Goal: Transaction & Acquisition: Purchase product/service

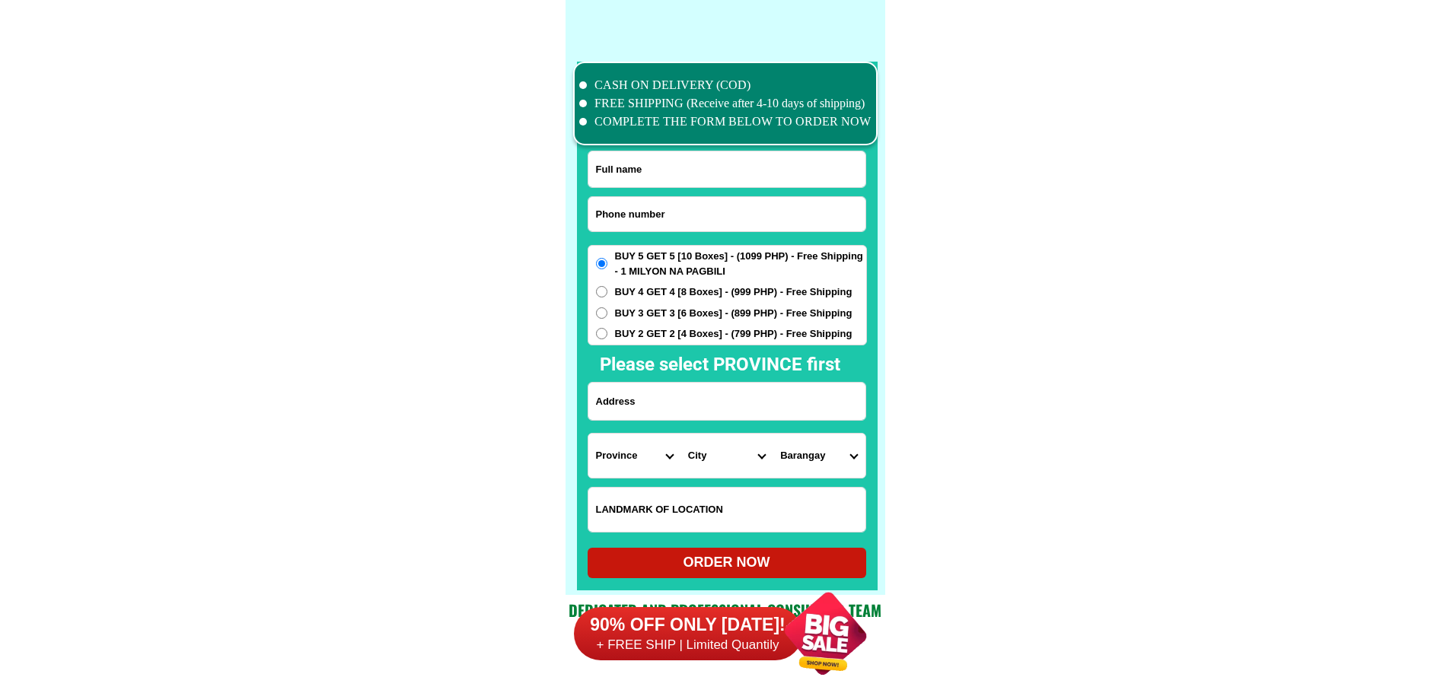
scroll to position [11832, 0]
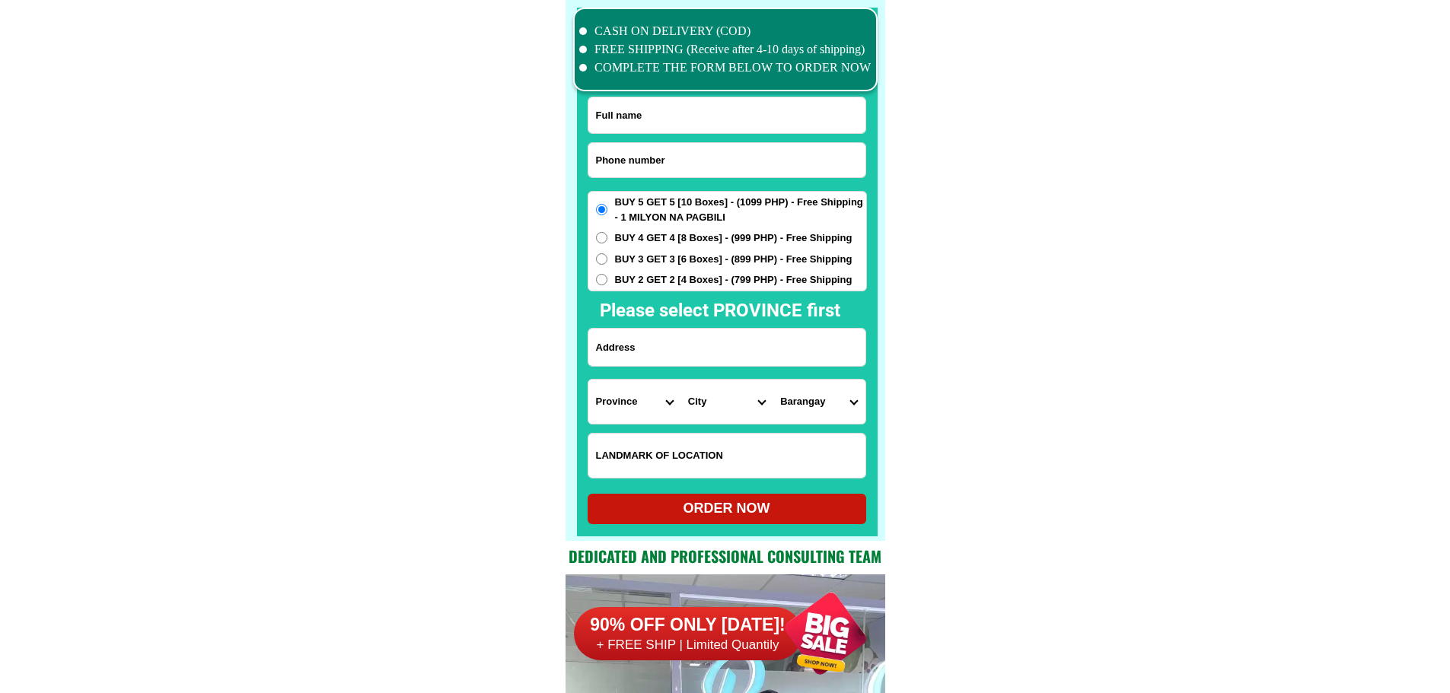
click at [709, 166] on input "Input phone_number" at bounding box center [726, 160] width 277 height 34
paste input "09858258918"
type input "09858258918"
paste input "Bebing [PERSON_NAME]"
click at [674, 122] on input "Bebing [PERSON_NAME]" at bounding box center [726, 115] width 277 height 36
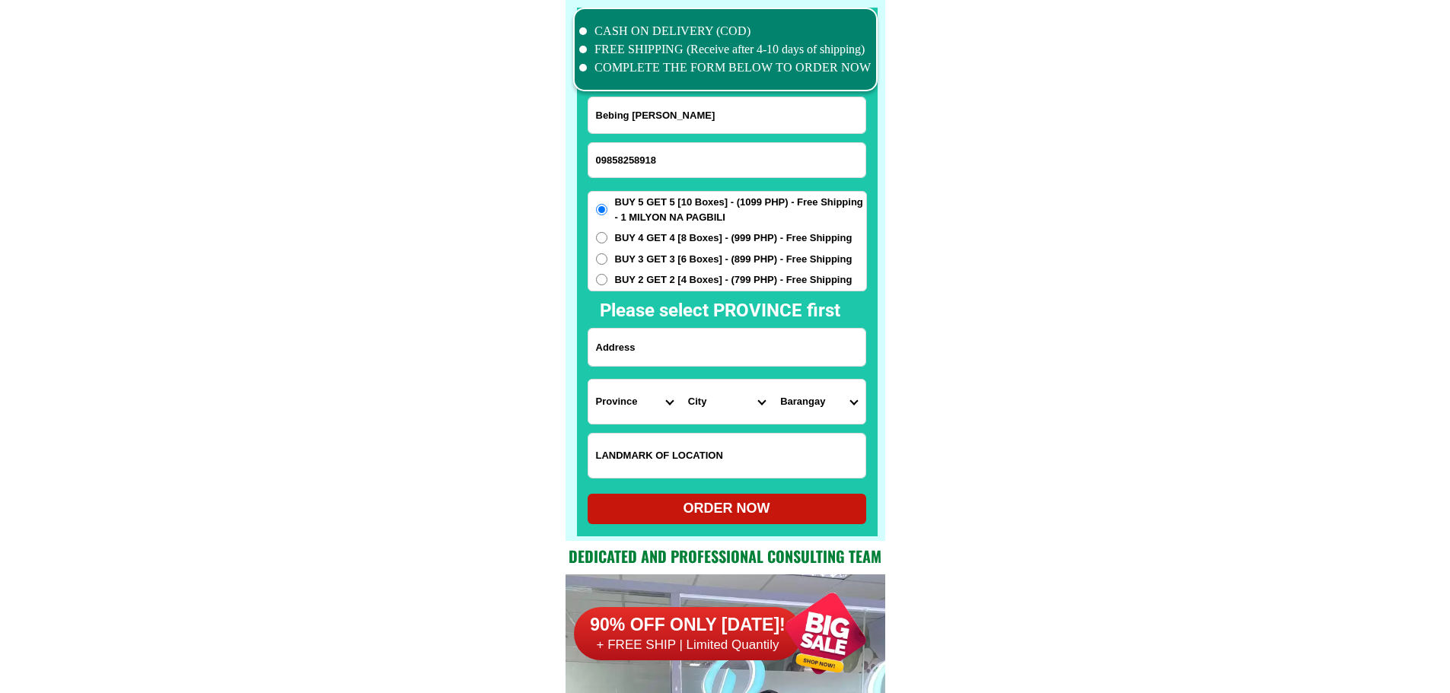
type input "Bebing [PERSON_NAME]"
paste input "Brgy. Polot. An, [GEOGRAPHIC_DATA], [GEOGRAPHIC_DATA]"
drag, startPoint x: 660, startPoint y: 348, endPoint x: 677, endPoint y: 349, distance: 16.8
click at [660, 348] on input "Input address" at bounding box center [726, 347] width 277 height 37
type input "Brgy. Polot. An, [GEOGRAPHIC_DATA], [GEOGRAPHIC_DATA]"
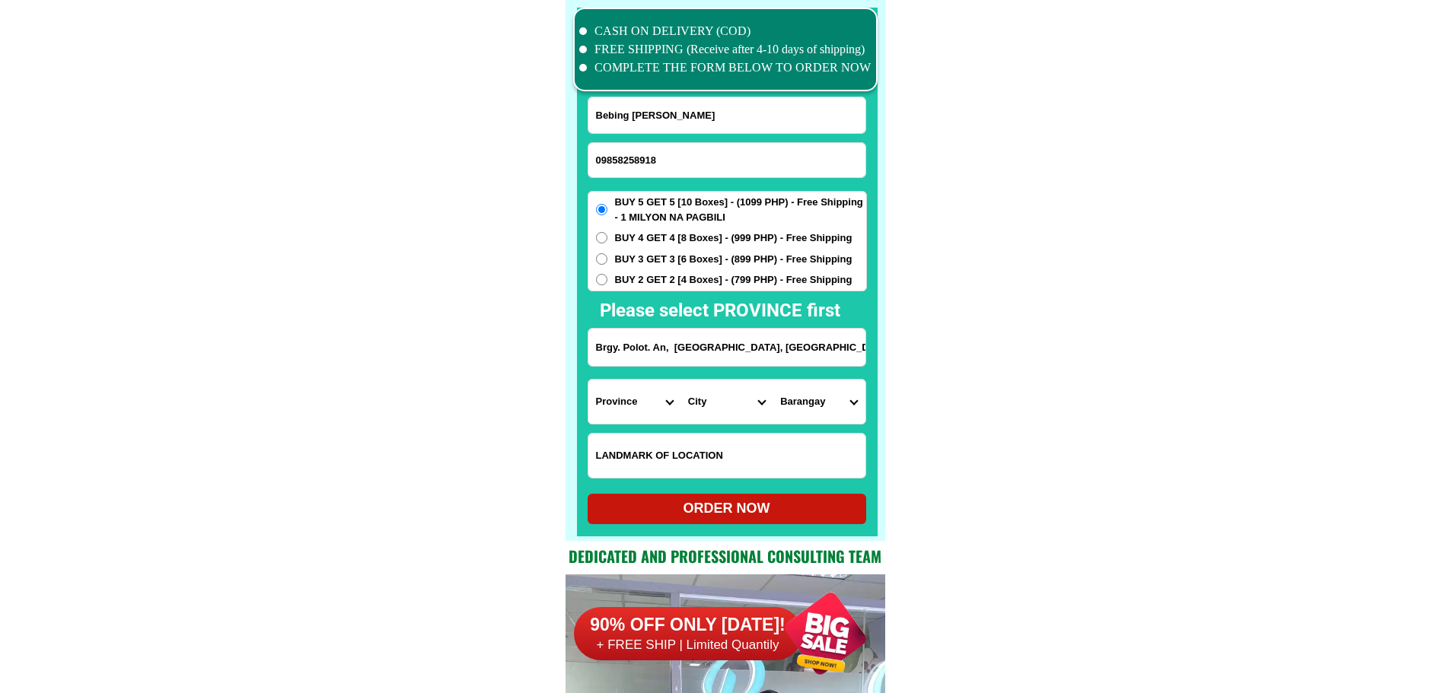
paste input "[GEOGRAPHIC_DATA]"
click at [729, 451] on input "Input LANDMARKOFLOCATION" at bounding box center [726, 456] width 277 height 44
type input "[GEOGRAPHIC_DATA]"
click at [645, 424] on div "Province [GEOGRAPHIC_DATA] [GEOGRAPHIC_DATA] [GEOGRAPHIC_DATA] [GEOGRAPHIC_DATA…" at bounding box center [727, 402] width 279 height 46
click at [645, 417] on select "Province [GEOGRAPHIC_DATA] [GEOGRAPHIC_DATA] [GEOGRAPHIC_DATA] [GEOGRAPHIC_DATA…" at bounding box center [634, 402] width 92 height 44
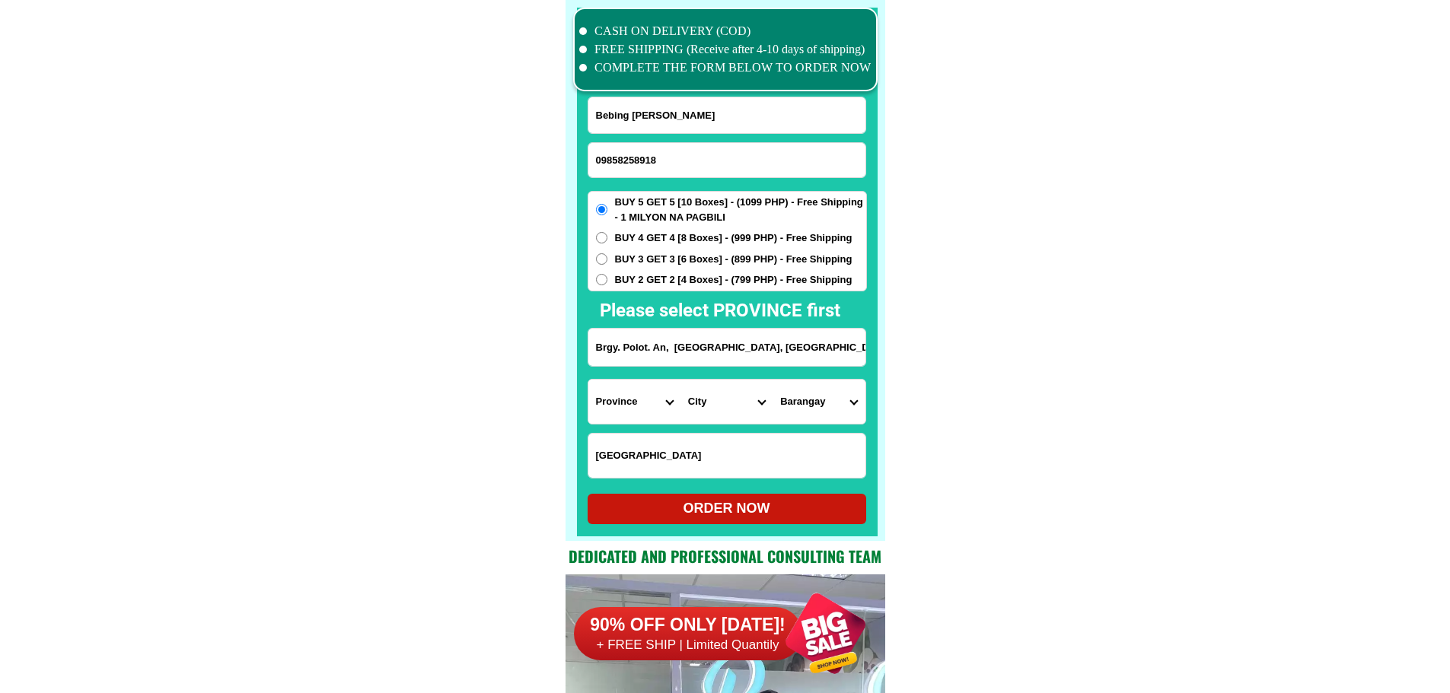
select select "63_151"
click at [693, 403] on select "City [PERSON_NAME] [GEOGRAPHIC_DATA] [GEOGRAPHIC_DATA]-[GEOGRAPHIC_DATA]-viejo …" at bounding box center [726, 402] width 92 height 44
select select "63_151324"
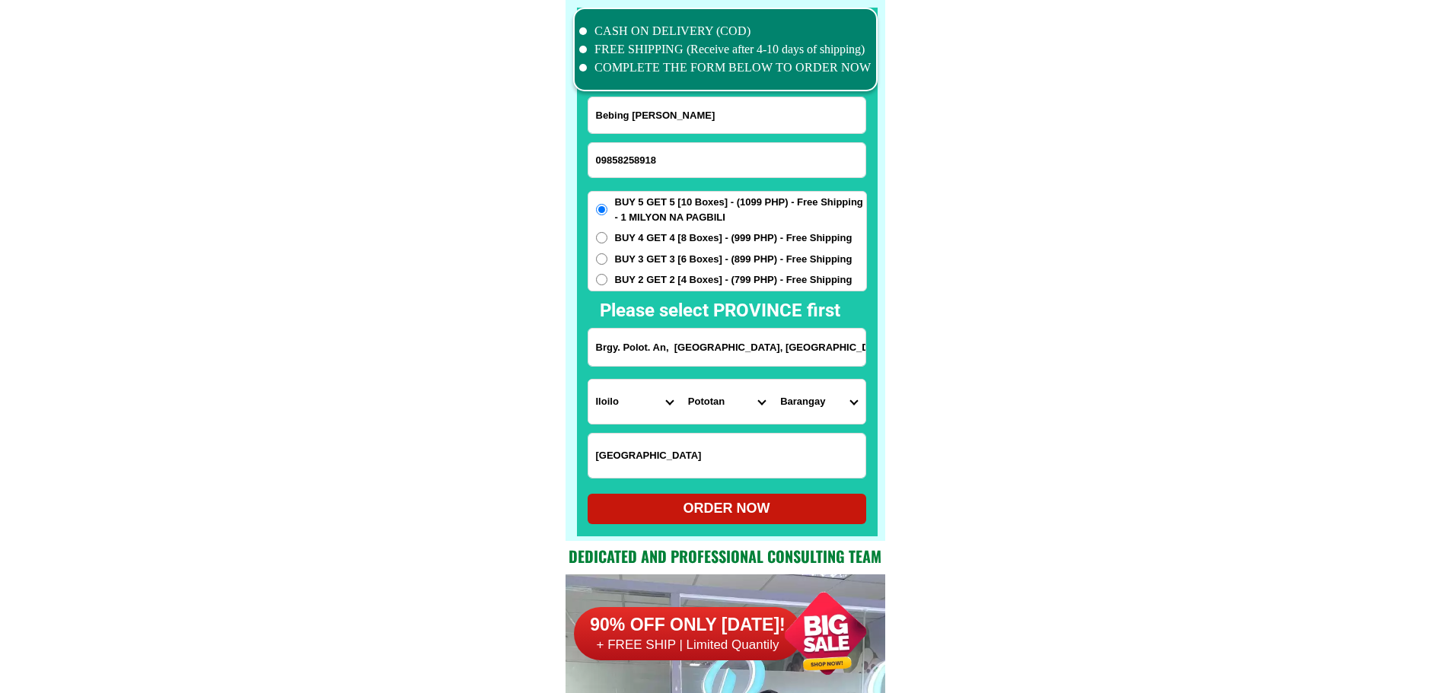
click at [795, 403] on select "Barangay Abangay Amamaros Bagacay Barasan [GEOGRAPHIC_DATA] Bongco Cahaguichica…" at bounding box center [819, 402] width 92 height 44
select select "63_15132425303"
drag, startPoint x: 953, startPoint y: 432, endPoint x: 940, endPoint y: 444, distance: 17.8
click at [794, 502] on div "ORDER NOW" at bounding box center [727, 509] width 279 height 21
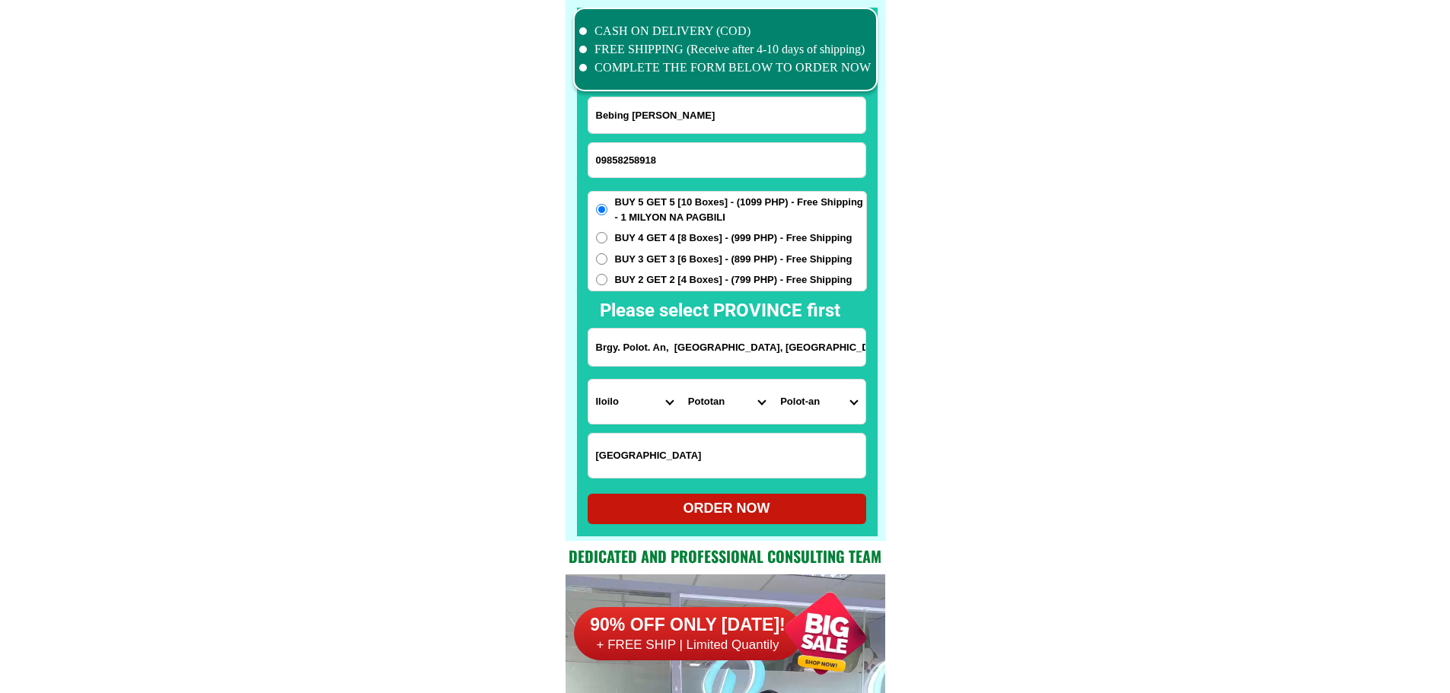
radio input "true"
